Goal: Transaction & Acquisition: Download file/media

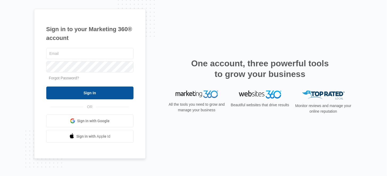
type input "[EMAIL_ADDRESS][DOMAIN_NAME]"
click at [84, 89] on input "Sign In" at bounding box center [89, 93] width 87 height 13
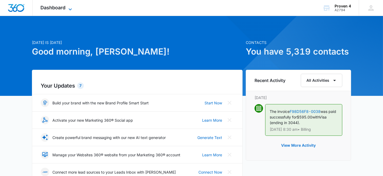
click at [69, 7] on icon at bounding box center [70, 9] width 6 height 6
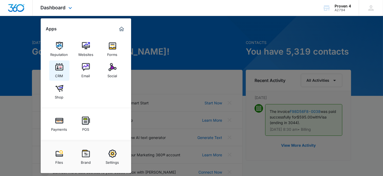
click at [60, 67] on img at bounding box center [59, 67] width 8 height 8
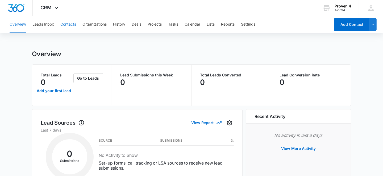
click at [68, 26] on button "Contacts" at bounding box center [68, 24] width 16 height 17
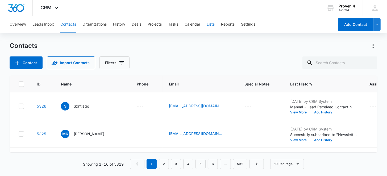
click at [212, 24] on button "Lists" at bounding box center [211, 24] width 8 height 17
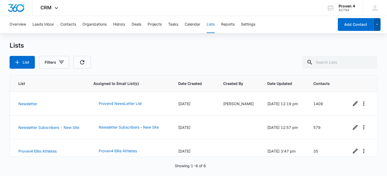
click at [378, 24] on icon "button" at bounding box center [377, 24] width 5 height 6
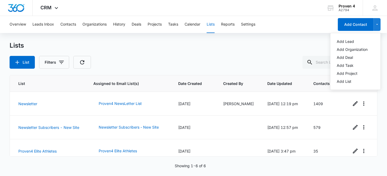
click at [309, 23] on div "Overview Leads Inbox Contacts Organizations History Deals Projects Tasks Calend…" at bounding box center [170, 24] width 328 height 17
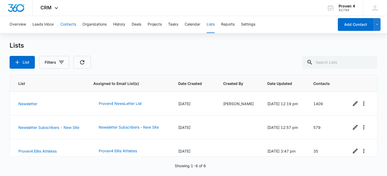
click at [65, 25] on button "Contacts" at bounding box center [68, 24] width 16 height 17
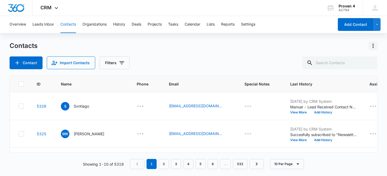
click at [374, 45] on icon "Actions" at bounding box center [373, 46] width 6 height 6
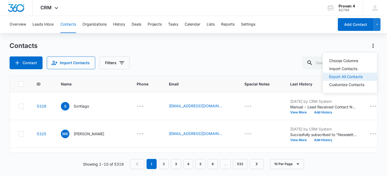
click at [350, 77] on div "Export All Contacts" at bounding box center [347, 77] width 35 height 4
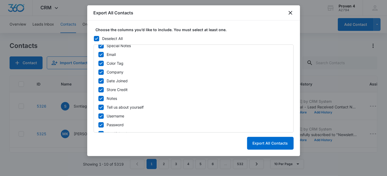
scroll to position [179, 0]
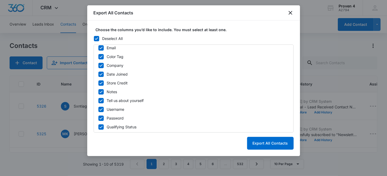
click at [101, 82] on icon at bounding box center [101, 83] width 3 height 2
click at [99, 82] on input "Store Credit" at bounding box center [98, 83] width 0 height 4
checkbox input "false"
click at [101, 91] on icon at bounding box center [101, 92] width 3 height 2
click at [99, 91] on input "Notes" at bounding box center [98, 92] width 0 height 4
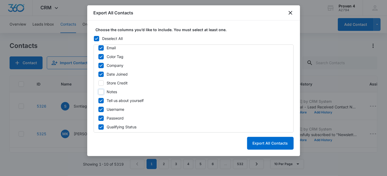
checkbox input "false"
click at [101, 100] on icon at bounding box center [101, 100] width 5 height 5
click at [99, 100] on input "Tell us about yourself" at bounding box center [98, 101] width 0 height 4
checkbox input "false"
click at [101, 128] on icon at bounding box center [101, 127] width 5 height 5
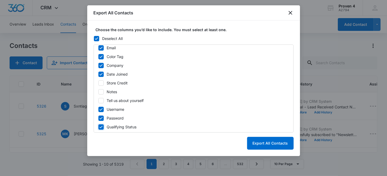
click at [99, 128] on input "Qualifying Status" at bounding box center [98, 127] width 0 height 4
checkbox input "false"
click at [100, 65] on icon at bounding box center [101, 65] width 5 height 5
click at [99, 65] on input "Company" at bounding box center [98, 66] width 0 height 4
checkbox input "false"
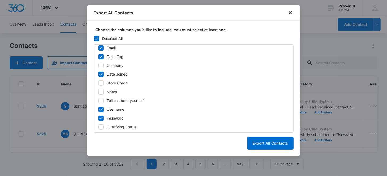
click at [102, 56] on icon at bounding box center [101, 56] width 5 height 5
click at [99, 56] on input "Color Tag" at bounding box center [98, 57] width 0 height 4
checkbox input "false"
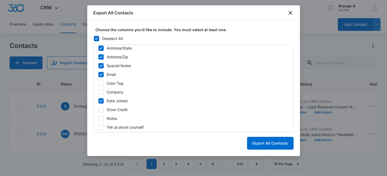
click at [100, 65] on icon at bounding box center [101, 65] width 5 height 5
click at [99, 65] on input "Special Notes" at bounding box center [98, 66] width 0 height 4
checkbox input "false"
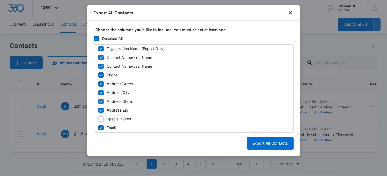
scroll to position [72, 0]
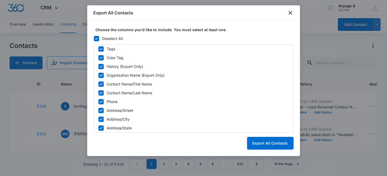
click at [101, 75] on icon at bounding box center [101, 75] width 3 height 2
click at [99, 75] on input "Organization Name (Export Only)" at bounding box center [98, 75] width 0 height 4
checkbox input "false"
click at [102, 56] on icon at bounding box center [101, 57] width 3 height 2
click at [99, 56] on input "Color Tag" at bounding box center [98, 58] width 0 height 4
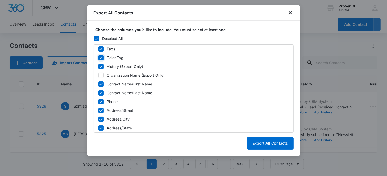
checkbox input "false"
click at [100, 48] on icon at bounding box center [101, 49] width 5 height 5
click at [99, 48] on input "Tags" at bounding box center [98, 49] width 0 height 4
checkbox input "false"
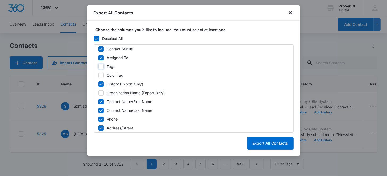
scroll to position [46, 0]
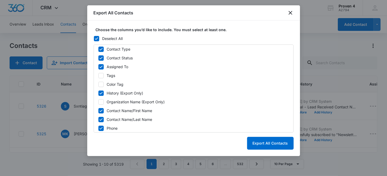
click at [101, 92] on icon at bounding box center [101, 93] width 5 height 5
click at [99, 92] on input "History (Export Only)" at bounding box center [98, 93] width 0 height 4
checkbox input "false"
click at [101, 66] on icon at bounding box center [101, 66] width 5 height 5
click at [99, 66] on input "Assigned To" at bounding box center [98, 67] width 0 height 4
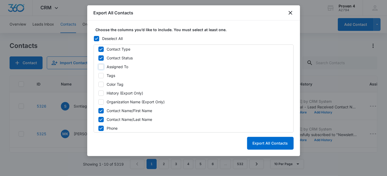
checkbox input "false"
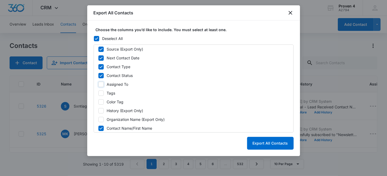
scroll to position [19, 0]
click at [101, 75] on icon at bounding box center [101, 76] width 3 height 2
click at [99, 75] on input "Contact Type" at bounding box center [98, 76] width 0 height 4
checkbox input "false"
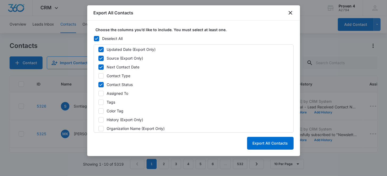
click at [102, 84] on icon at bounding box center [101, 84] width 5 height 5
click at [99, 84] on input "Contact Status" at bounding box center [98, 85] width 0 height 4
checkbox input "false"
click at [101, 65] on icon at bounding box center [101, 67] width 5 height 5
click at [99, 65] on input "Next Contact Date" at bounding box center [98, 67] width 0 height 4
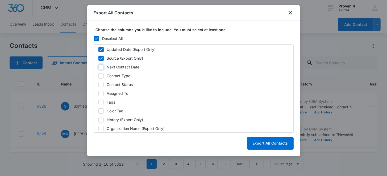
checkbox input "false"
click at [101, 59] on icon at bounding box center [101, 58] width 5 height 5
click at [99, 59] on input "Source (Export Only)" at bounding box center [98, 58] width 0 height 4
checkbox input "false"
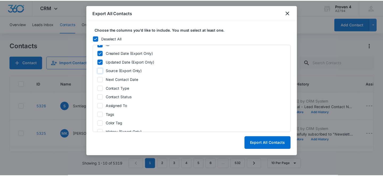
scroll to position [0, 0]
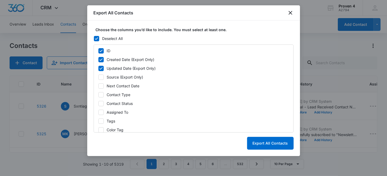
click at [101, 68] on icon at bounding box center [101, 68] width 5 height 5
click at [99, 68] on input "Updated Date (Export Only)" at bounding box center [98, 69] width 0 height 4
checkbox input "false"
click at [268, 144] on button "Export All Contacts" at bounding box center [270, 143] width 47 height 13
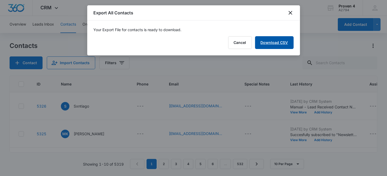
click at [266, 43] on link "Download CSV" at bounding box center [274, 42] width 39 height 13
click at [281, 42] on button "Finish" at bounding box center [283, 42] width 22 height 13
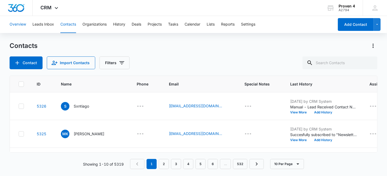
click at [13, 25] on button "Overview" at bounding box center [18, 24] width 17 height 17
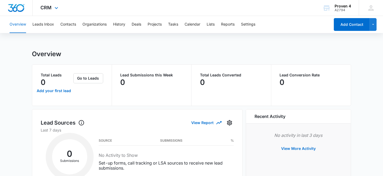
click at [19, 11] on img "Dashboard" at bounding box center [16, 8] width 17 height 8
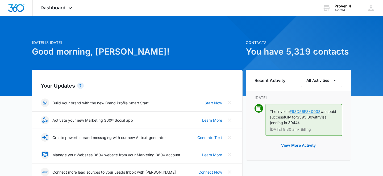
click at [297, 110] on link "F98D56F8-0038" at bounding box center [305, 111] width 31 height 5
